Goal: Navigation & Orientation: Find specific page/section

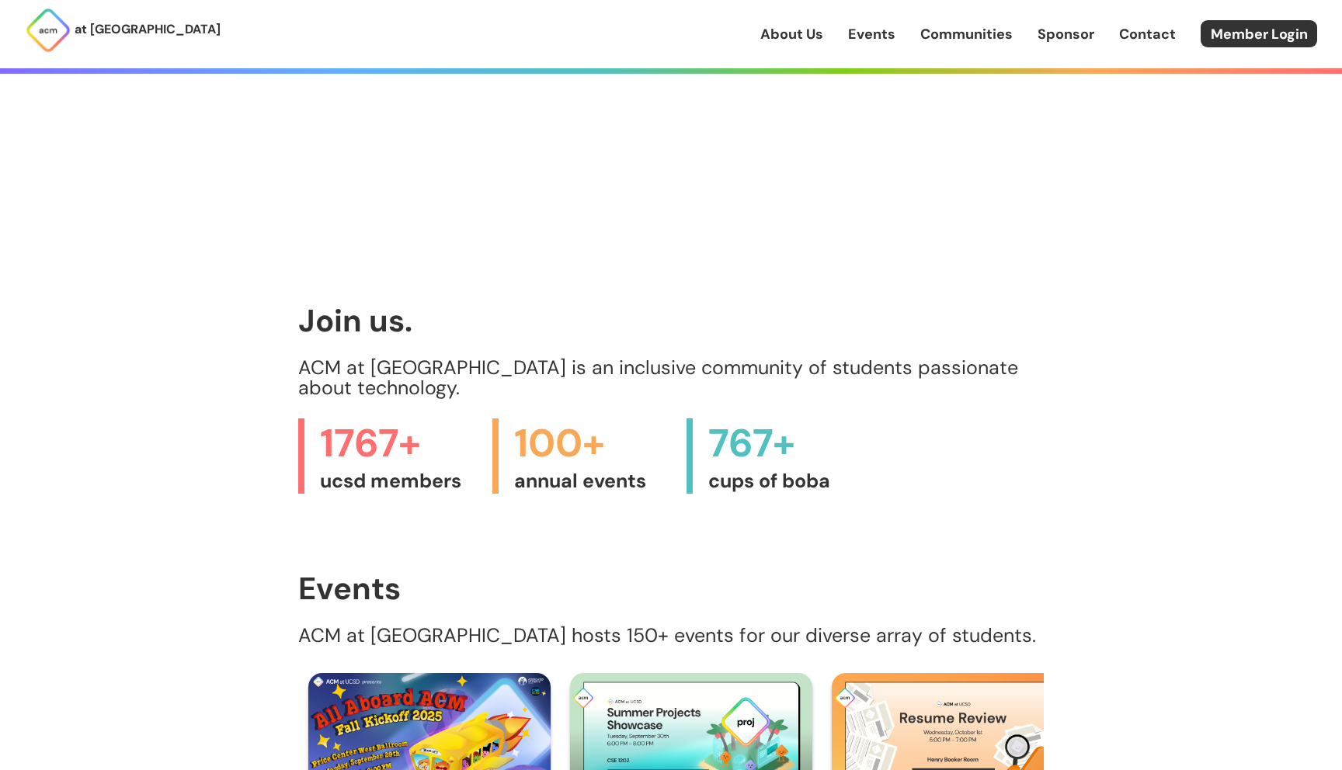
scroll to position [798, 0]
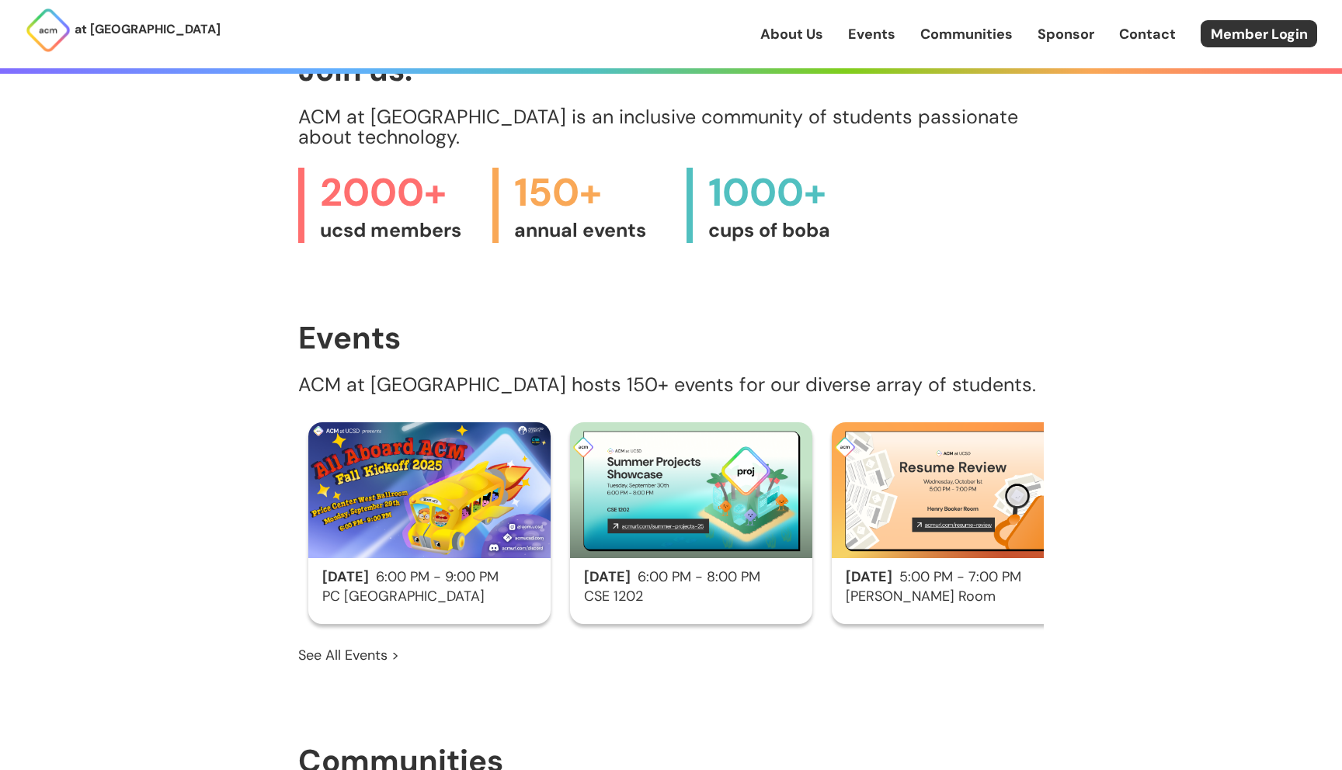
click at [798, 38] on link "About Us" at bounding box center [791, 34] width 63 height 20
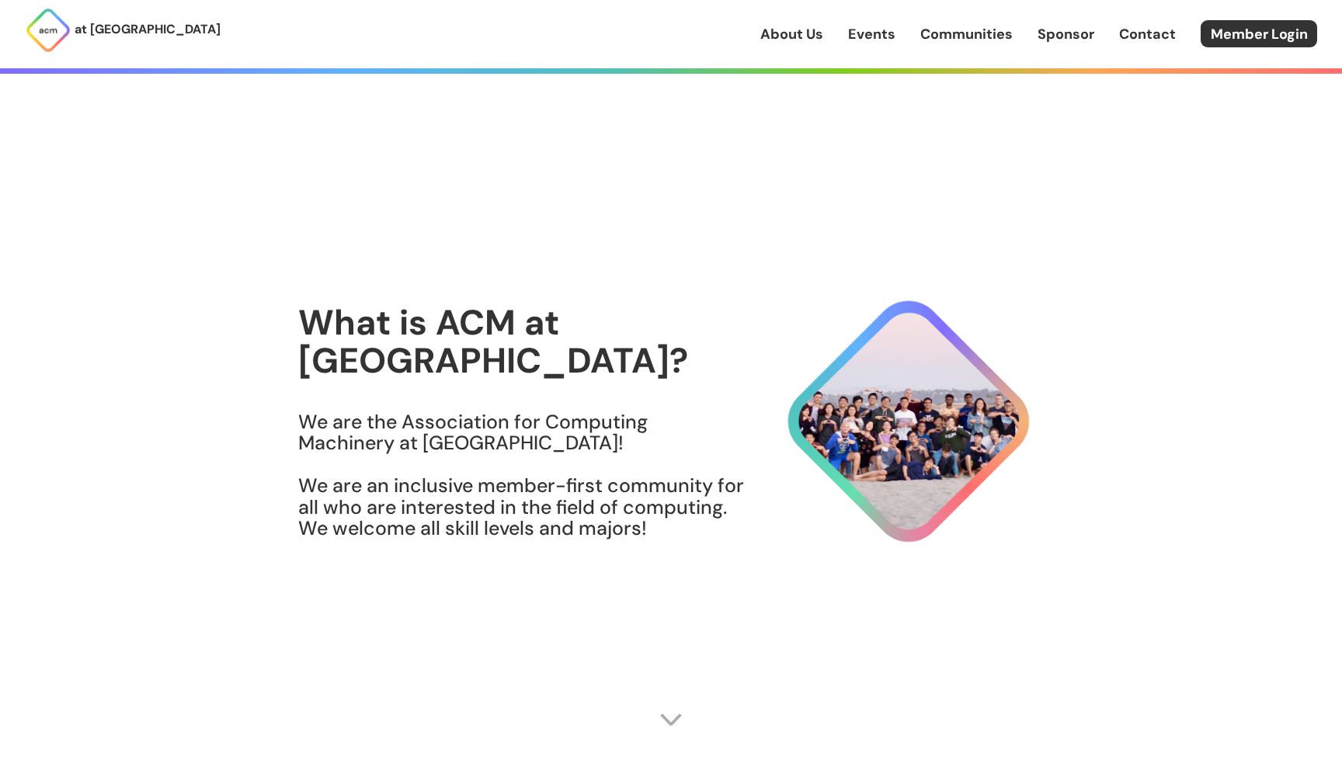
click at [880, 33] on link "Events" at bounding box center [871, 34] width 47 height 20
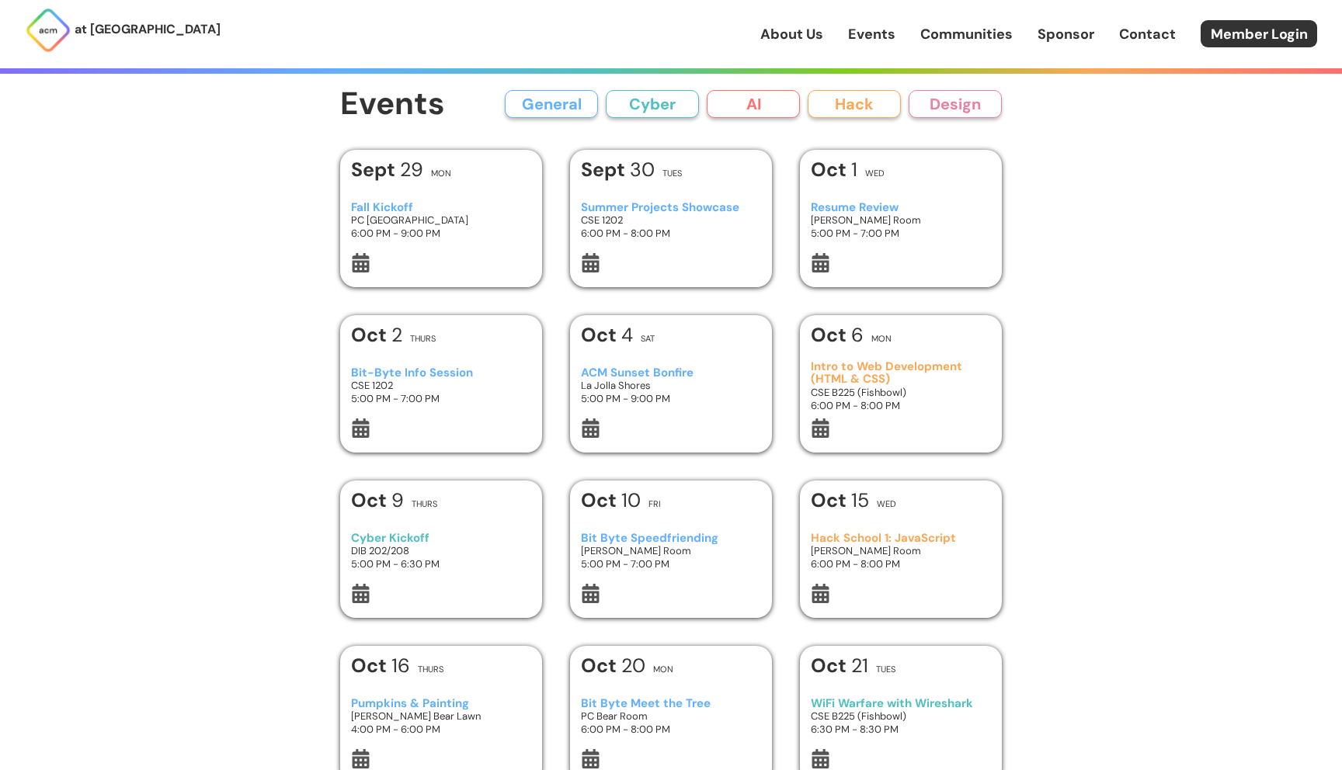
click at [831, 33] on div "About Us Events Communities Sponsor Contact Member Login" at bounding box center [1051, 33] width 582 height 27
click at [808, 35] on link "About Us" at bounding box center [791, 34] width 63 height 20
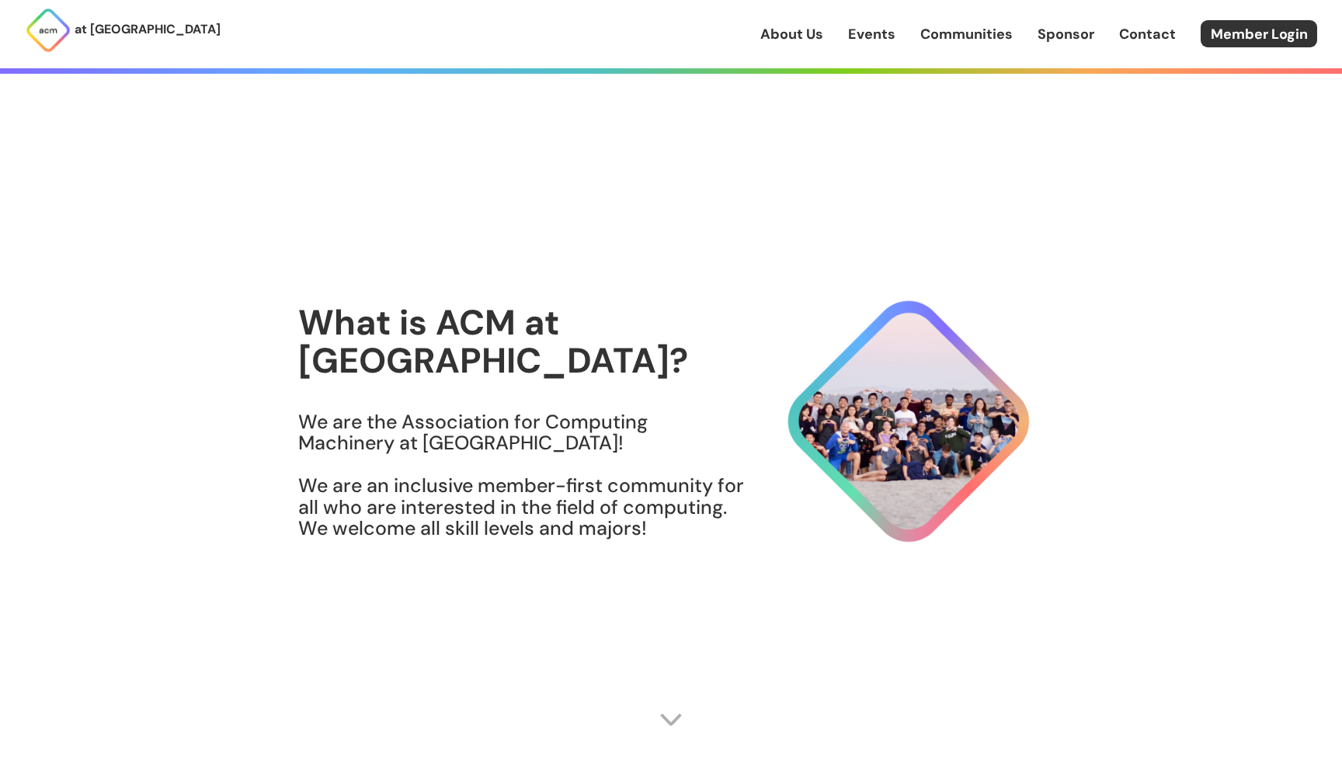
click at [89, 21] on p "at [GEOGRAPHIC_DATA]" at bounding box center [148, 29] width 146 height 20
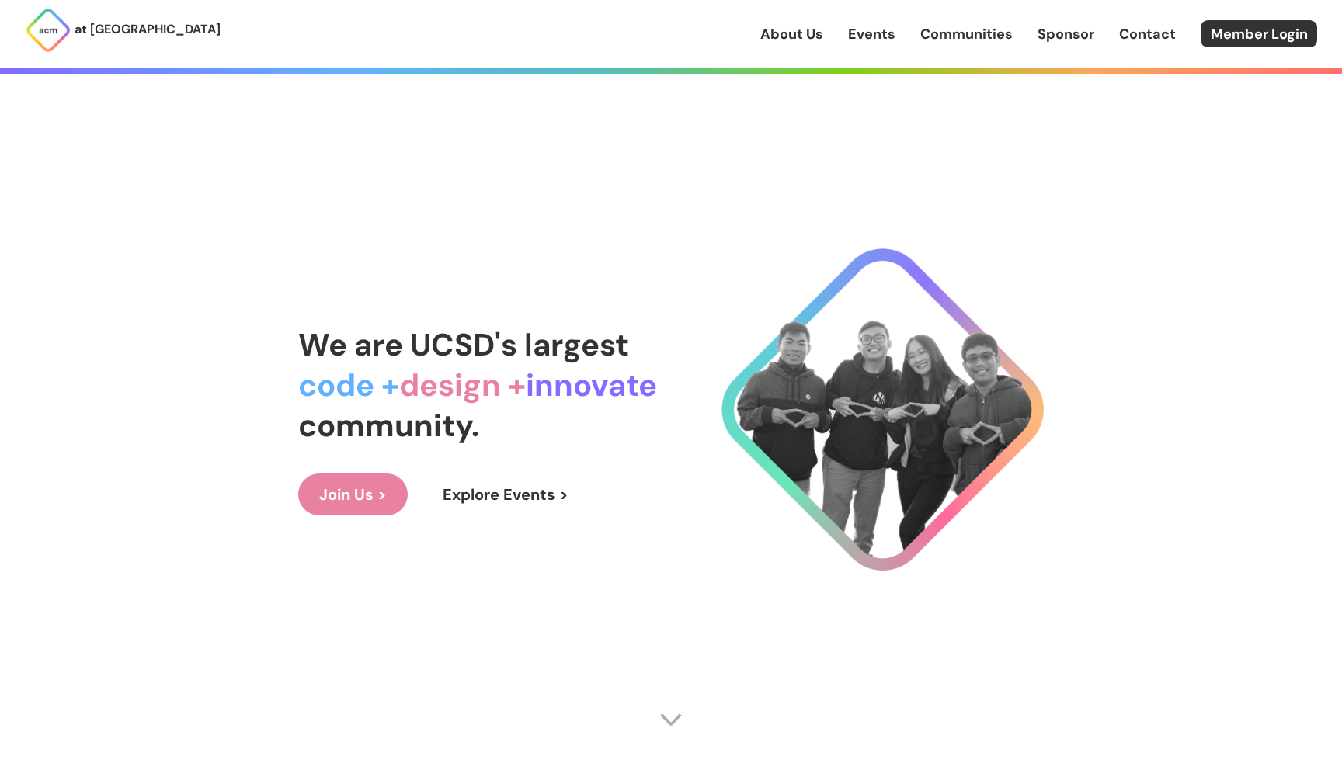
click at [341, 500] on link "Join Us >" at bounding box center [353, 495] width 110 height 42
